Goal: Check status

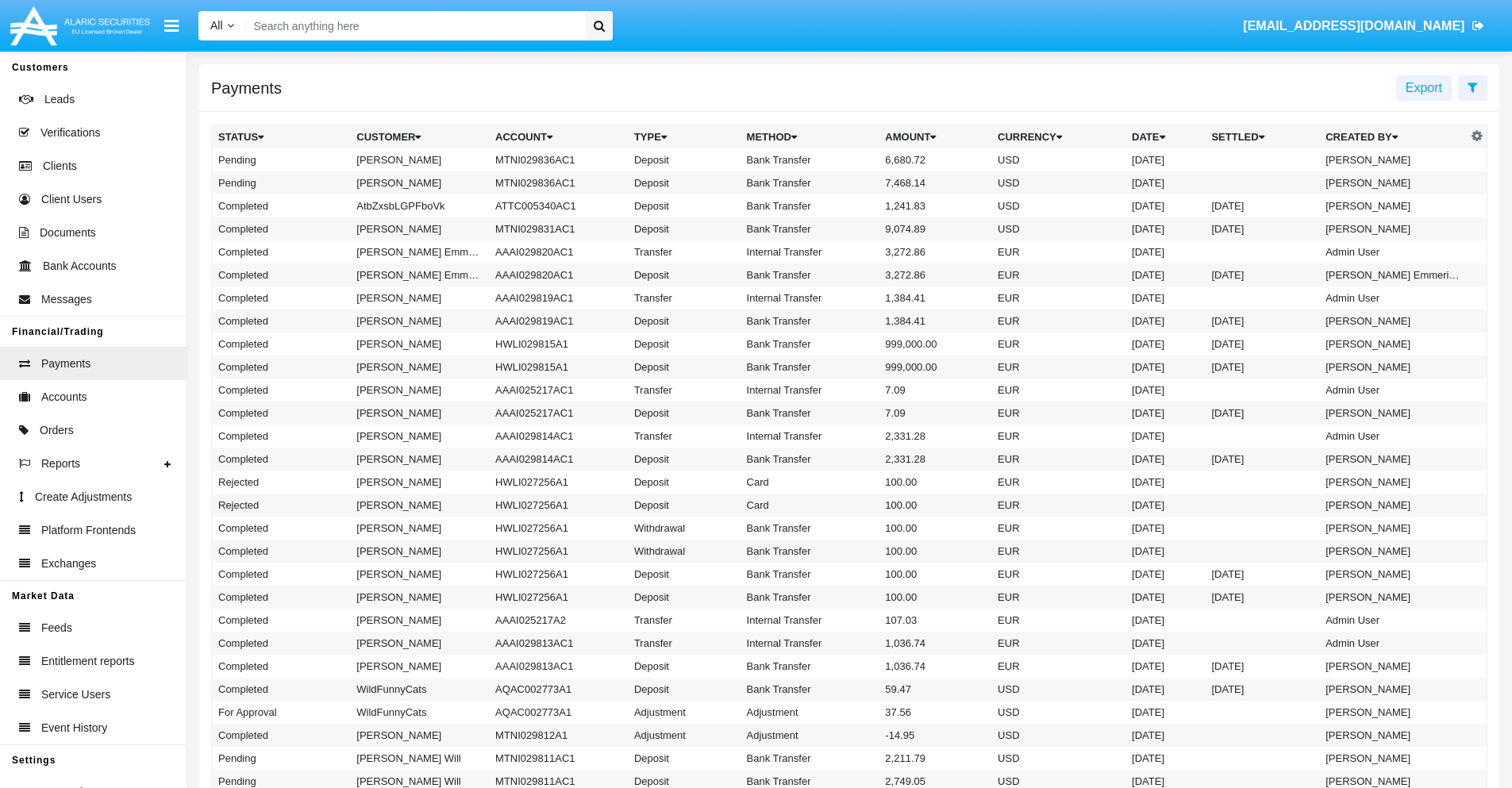
click at [1472, 86] on icon at bounding box center [1472, 86] width 10 height 12
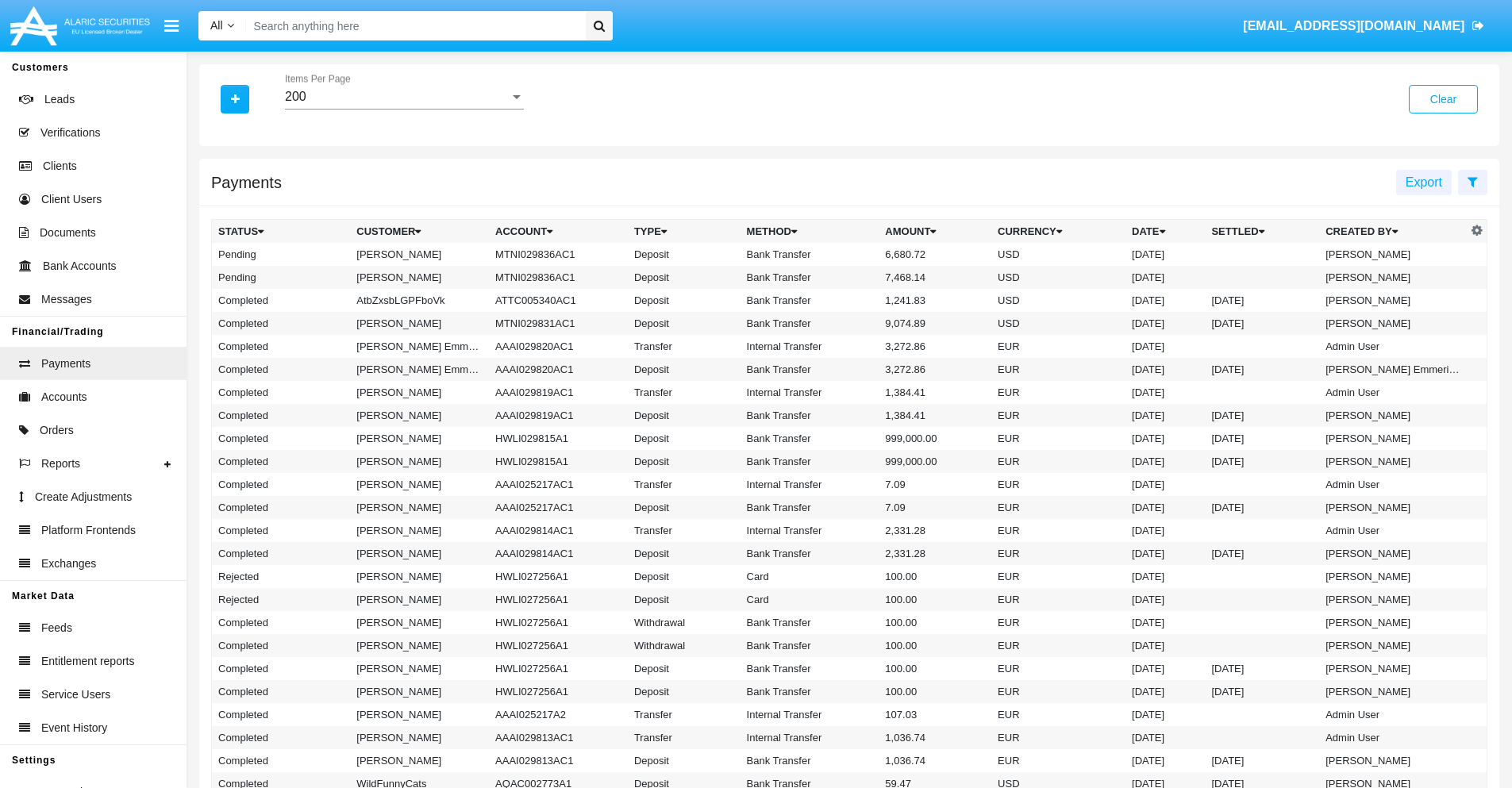
click at [404, 97] on div "200" at bounding box center [397, 97] width 225 height 14
click at [404, 109] on span "10" at bounding box center [405, 109] width 239 height 38
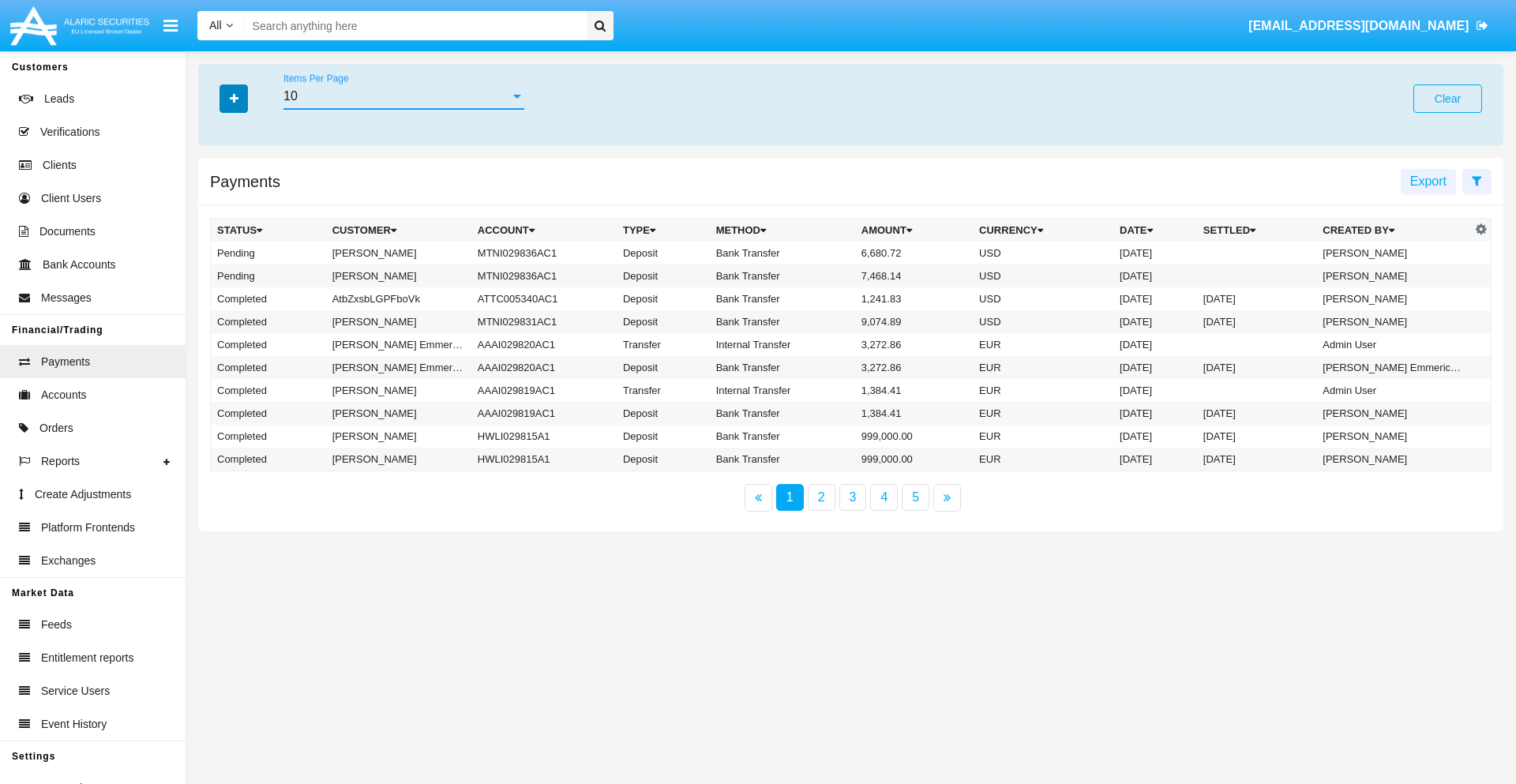
click at [234, 98] on icon "button" at bounding box center [234, 99] width 8 height 11
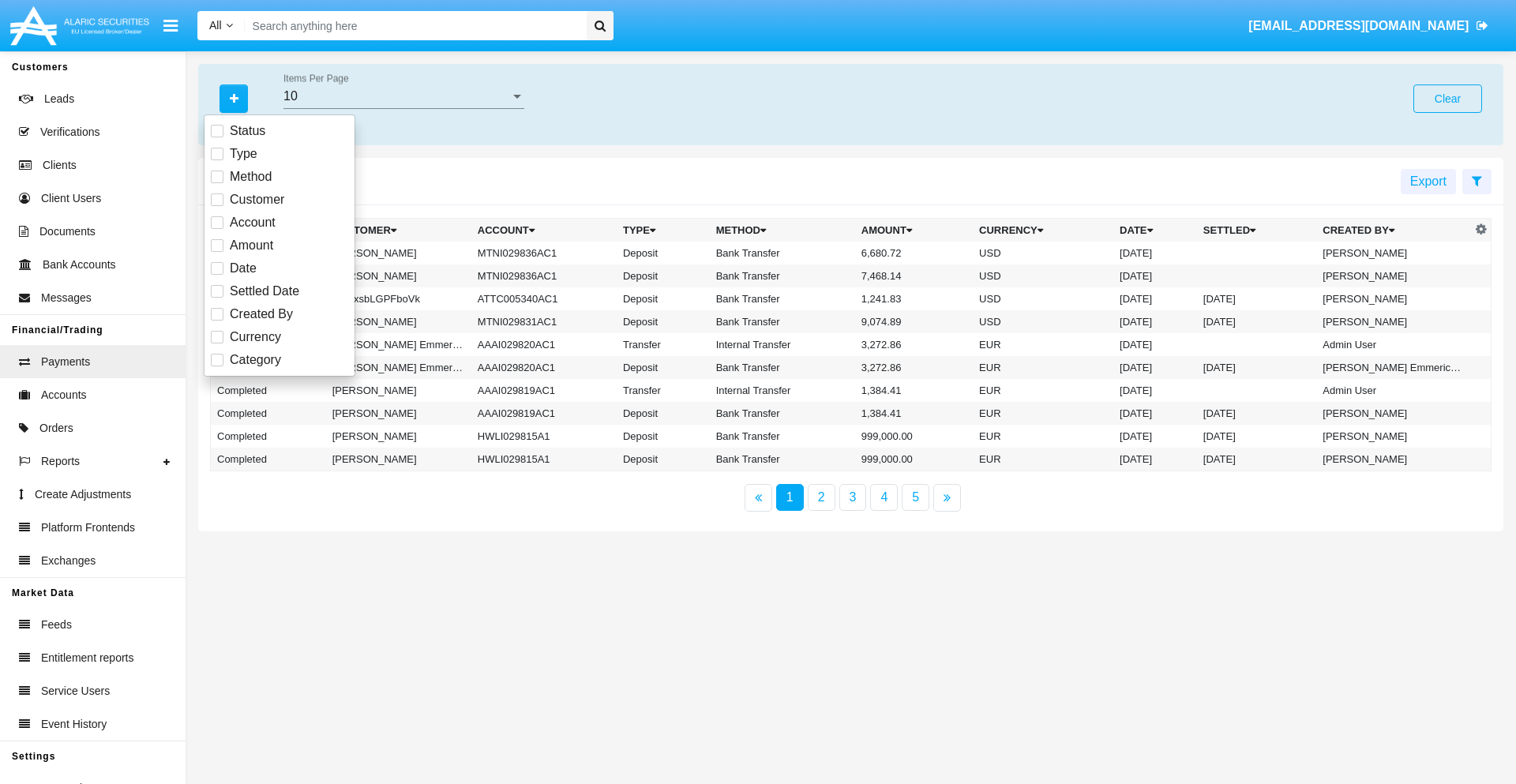
click at [247, 131] on span "Status" at bounding box center [248, 131] width 36 height 19
click at [217, 138] on input "Status" at bounding box center [217, 138] width 1 height 1
checkbox input "true"
click at [234, 98] on icon "button" at bounding box center [234, 99] width 8 height 11
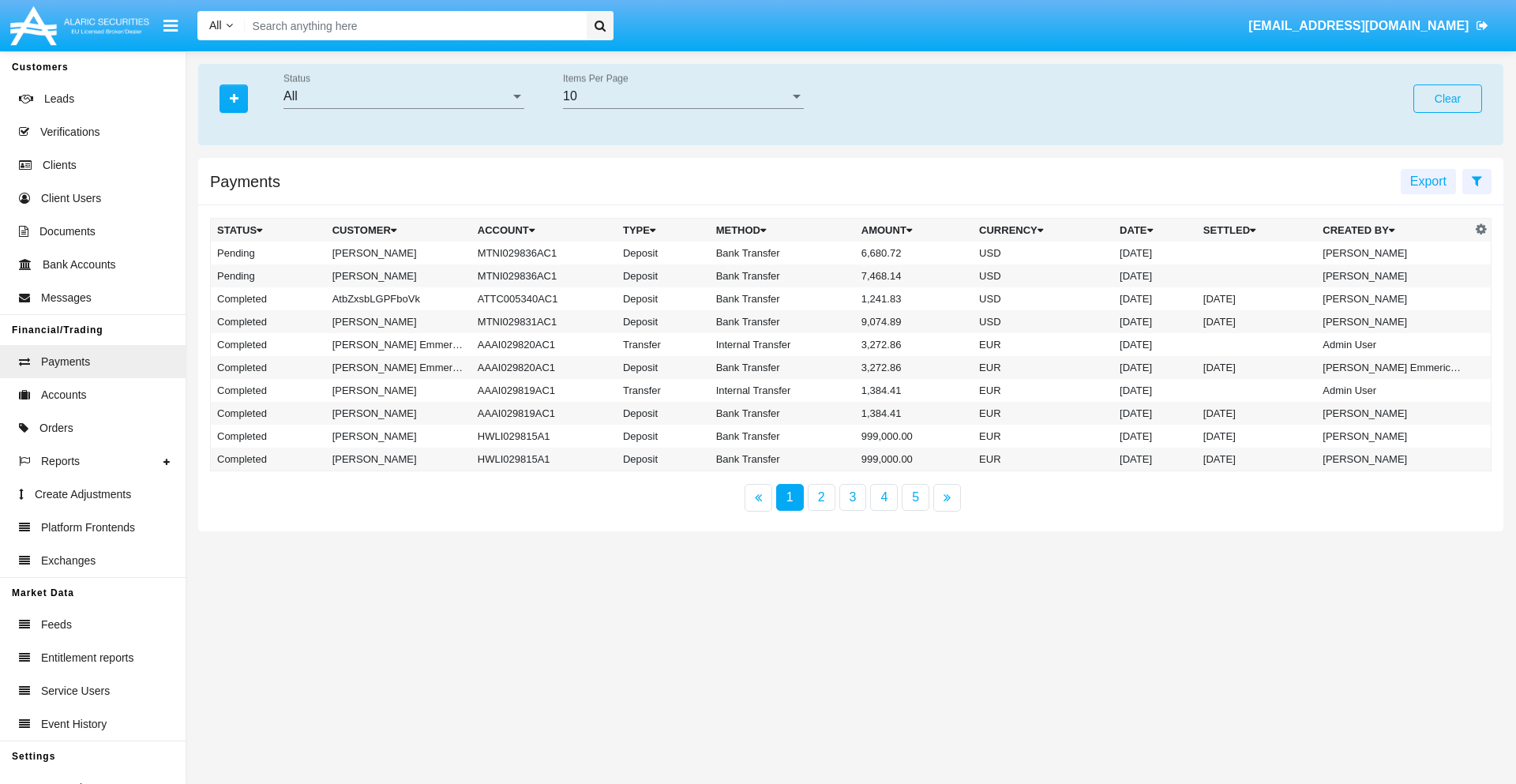
click at [404, 96] on div "All" at bounding box center [397, 96] width 226 height 14
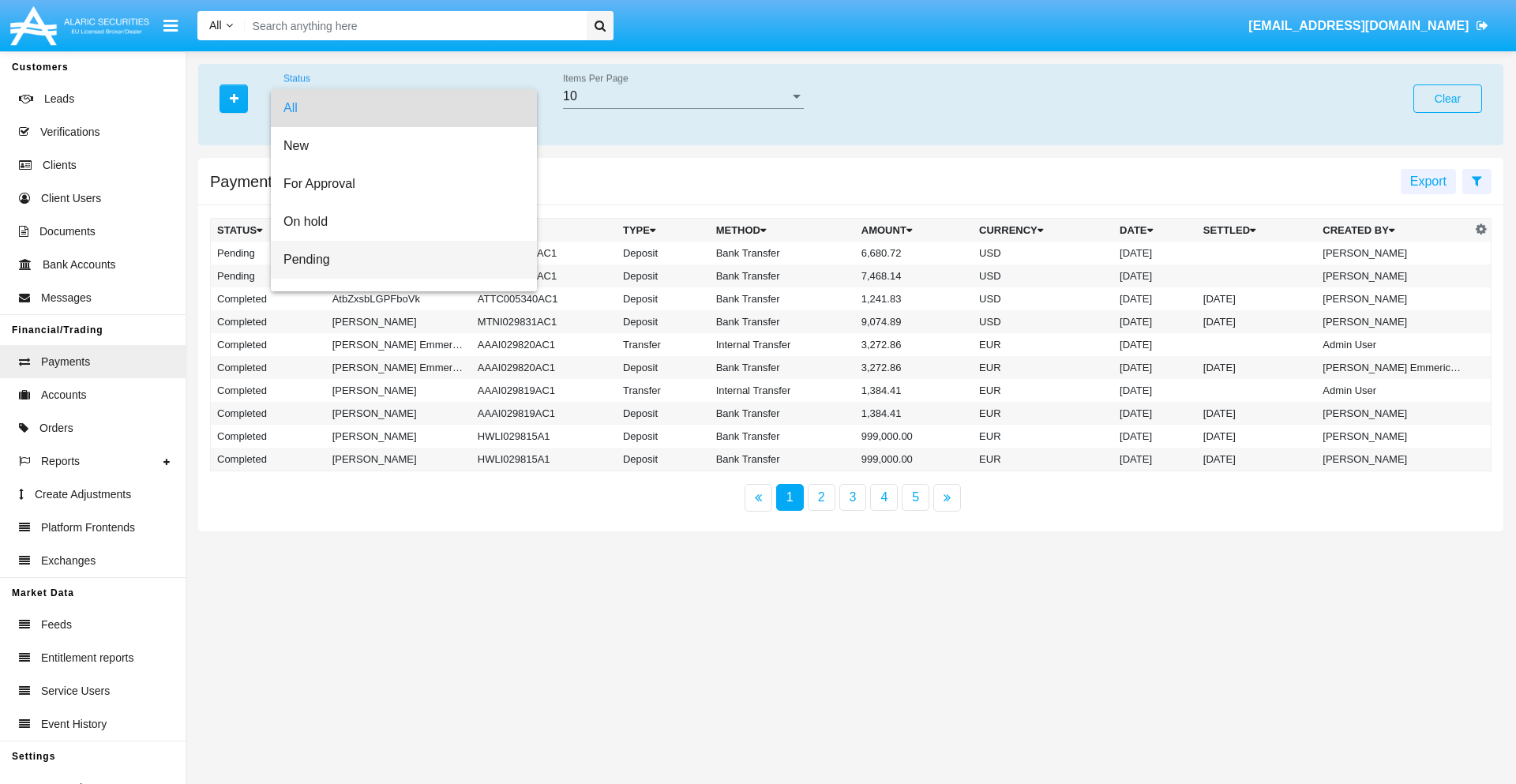
click at [397, 260] on span "Pending" at bounding box center [404, 259] width 240 height 38
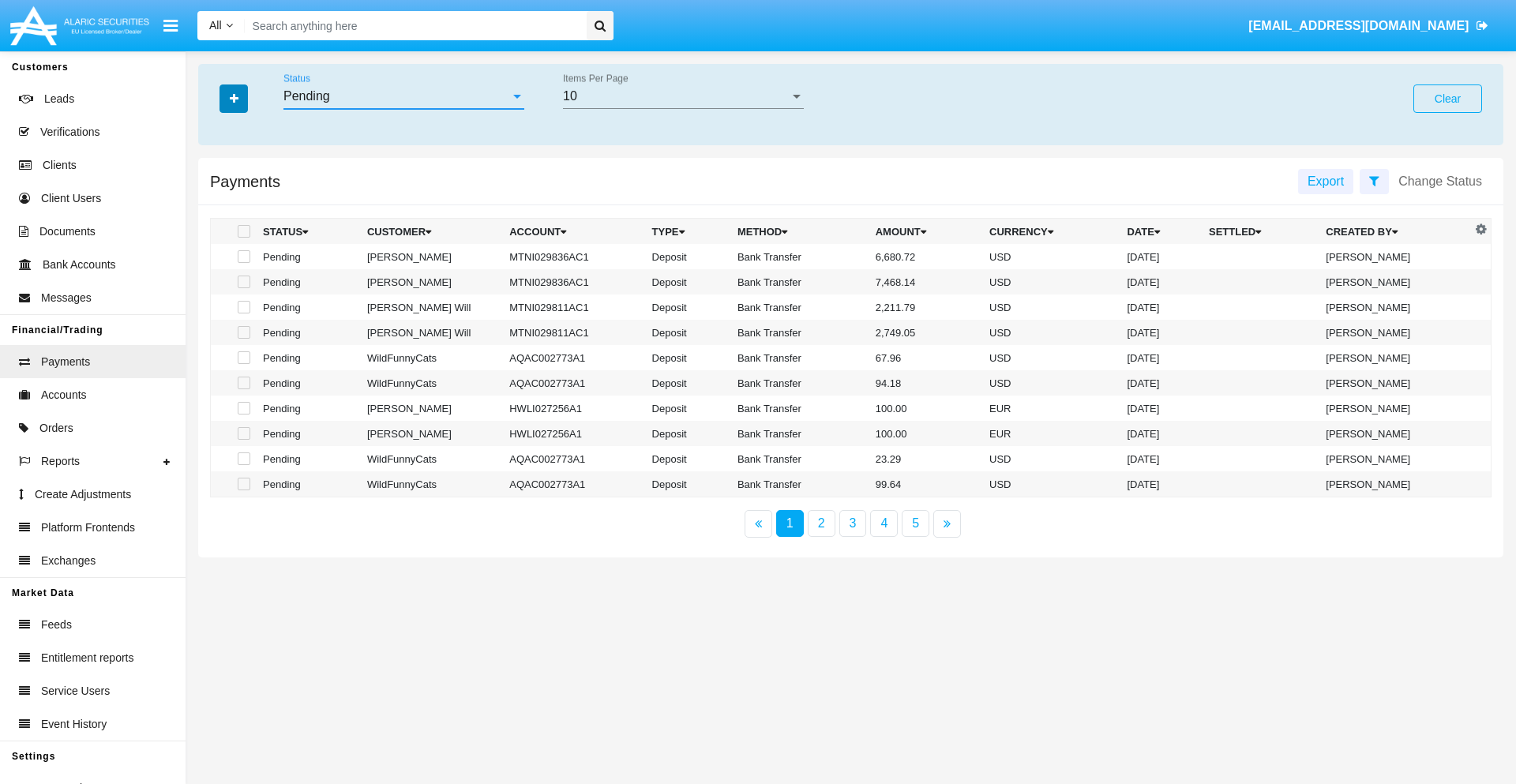
click at [234, 98] on icon "button" at bounding box center [234, 99] width 8 height 11
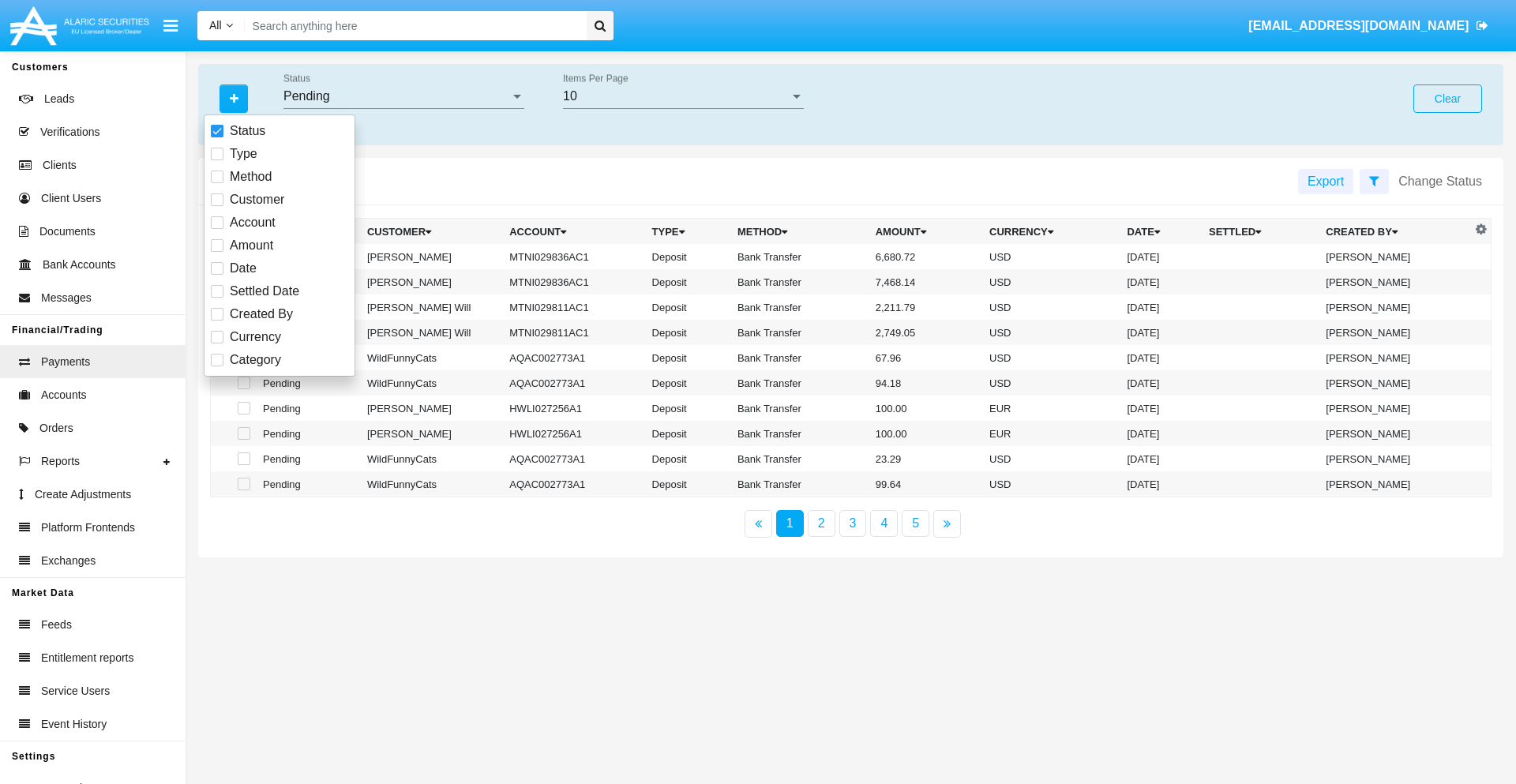
click at [251, 177] on span "Method" at bounding box center [251, 177] width 41 height 19
click at [217, 183] on input "Method" at bounding box center [217, 183] width 1 height 1
checkbox input "true"
click at [234, 98] on icon "button" at bounding box center [234, 99] width 8 height 11
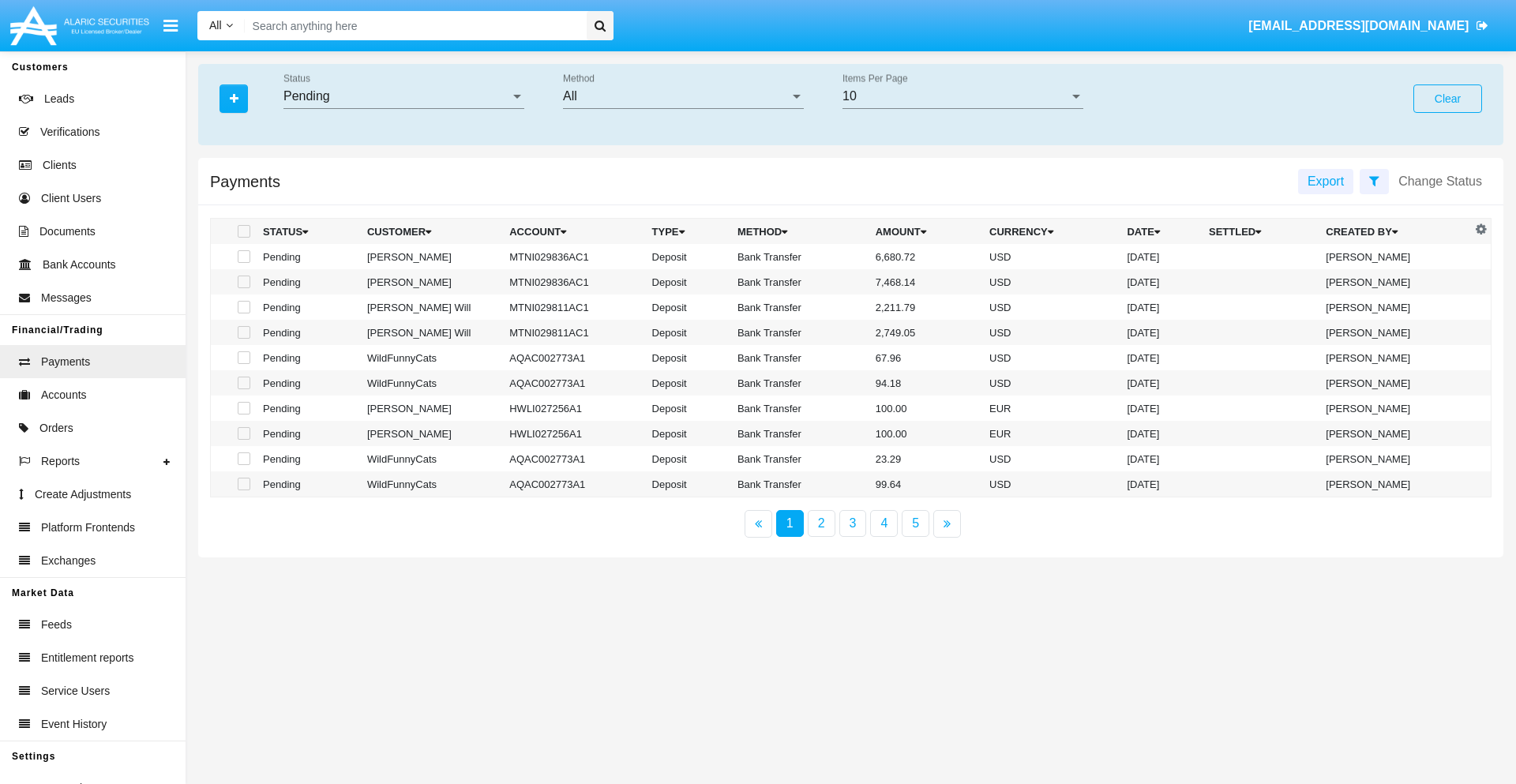
click at [684, 96] on div "All" at bounding box center [676, 96] width 226 height 14
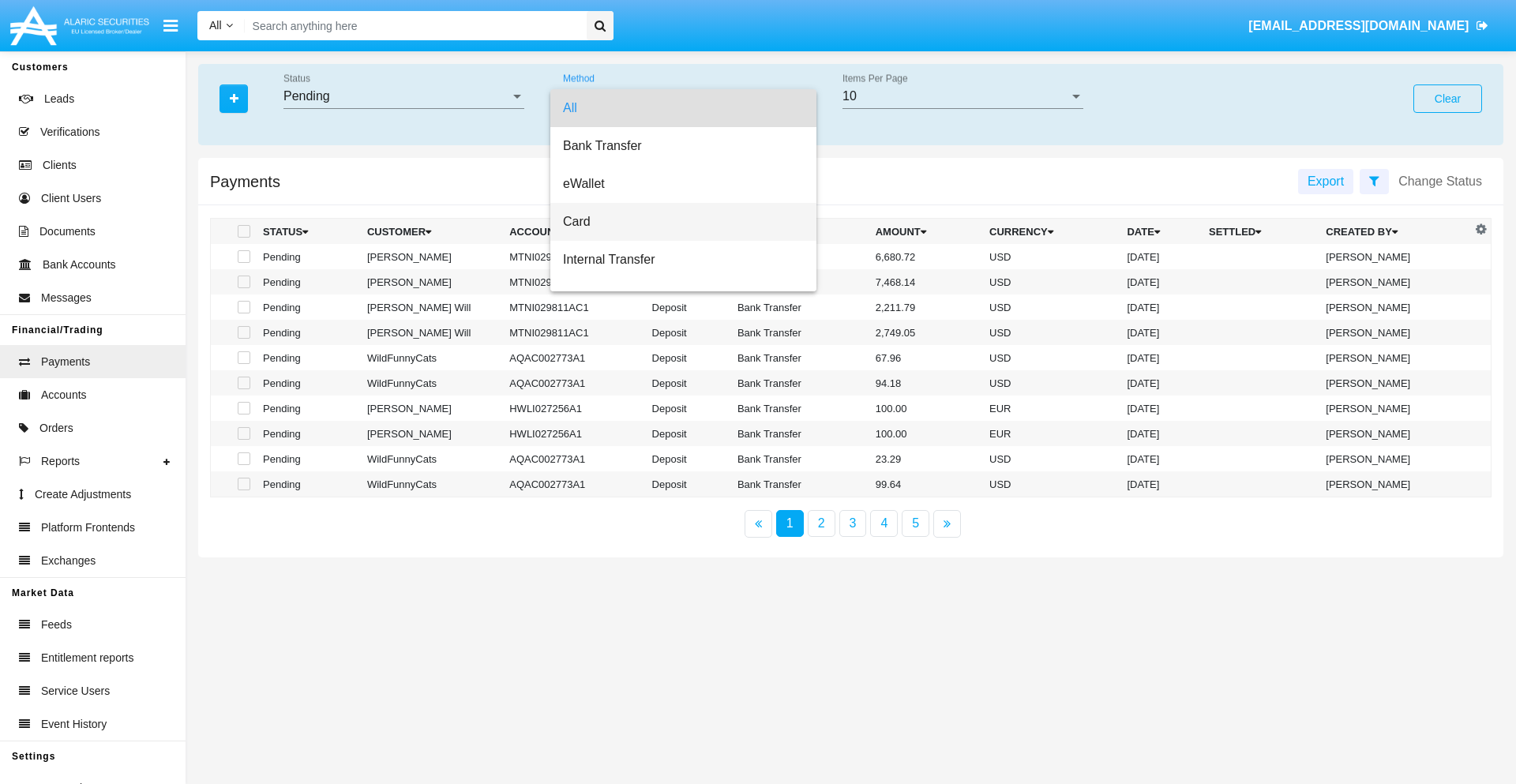
click at [677, 221] on span "Card" at bounding box center [683, 221] width 240 height 38
